Goal: Information Seeking & Learning: Learn about a topic

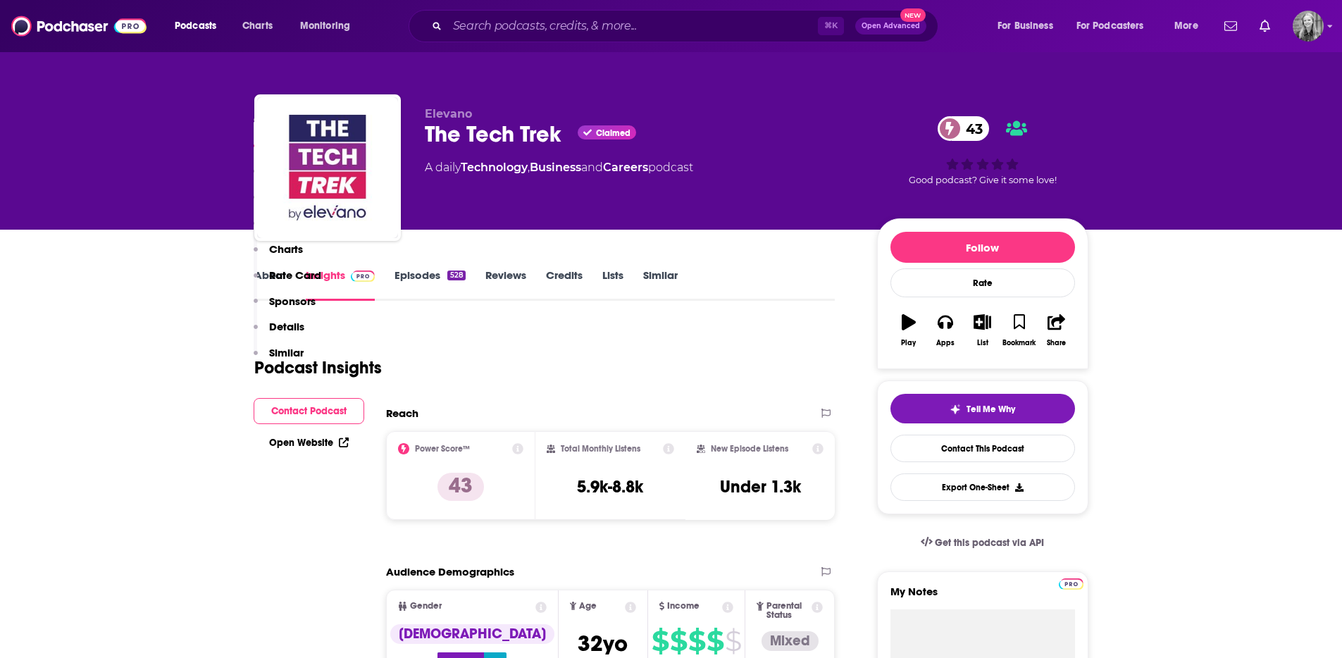
scroll to position [266, 0]
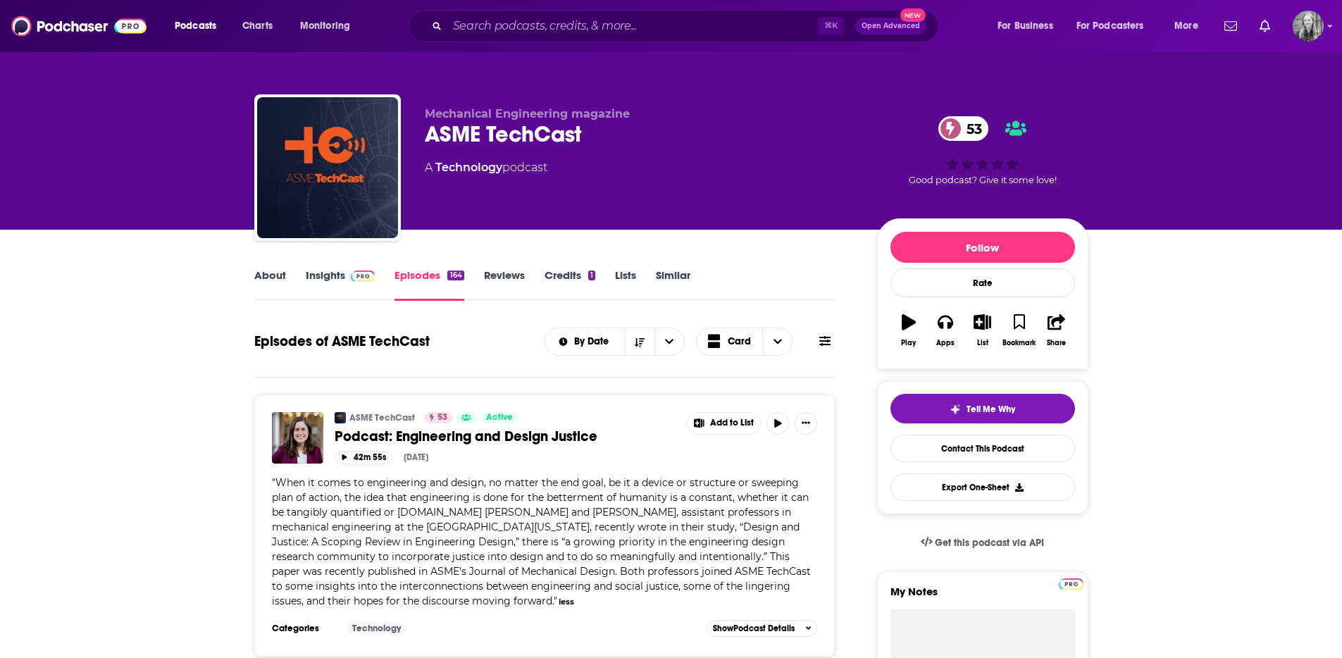
scroll to position [2428, 0]
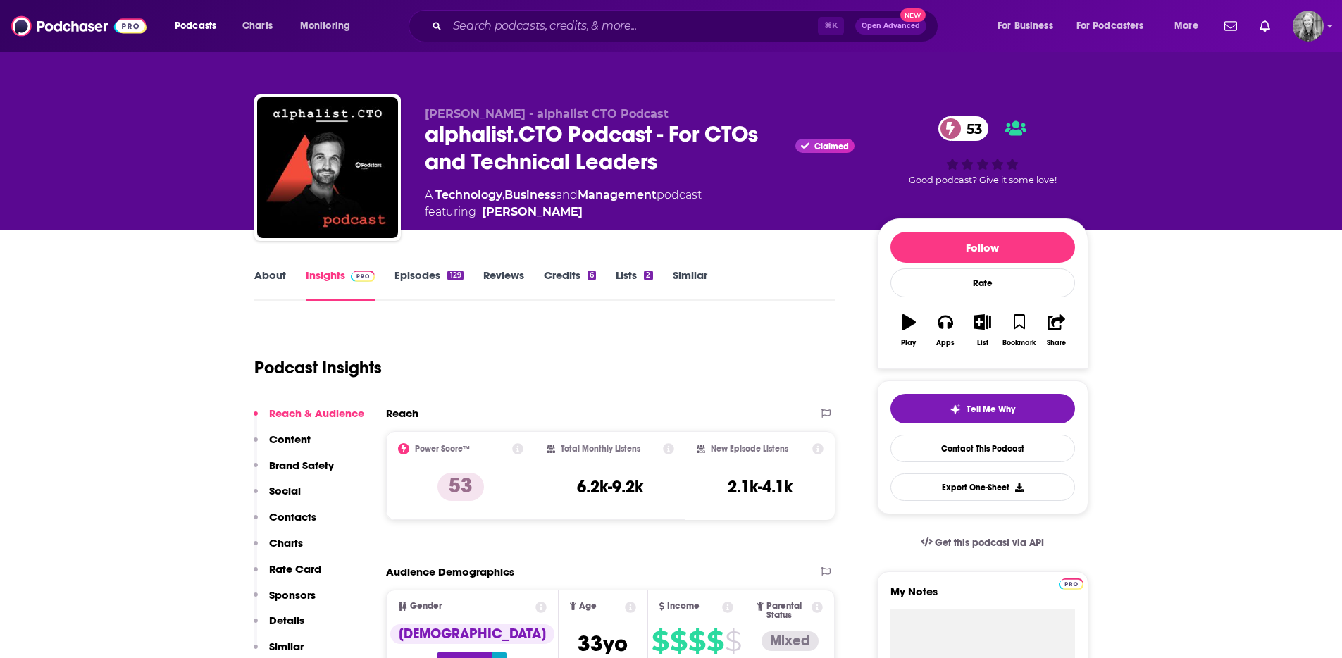
click at [104, 188] on div "[PERSON_NAME] - alphalist CTO Podcast alphalist.CTO Podcast - For CTOs and Tech…" at bounding box center [671, 115] width 1342 height 230
